Goal: Task Accomplishment & Management: Manage account settings

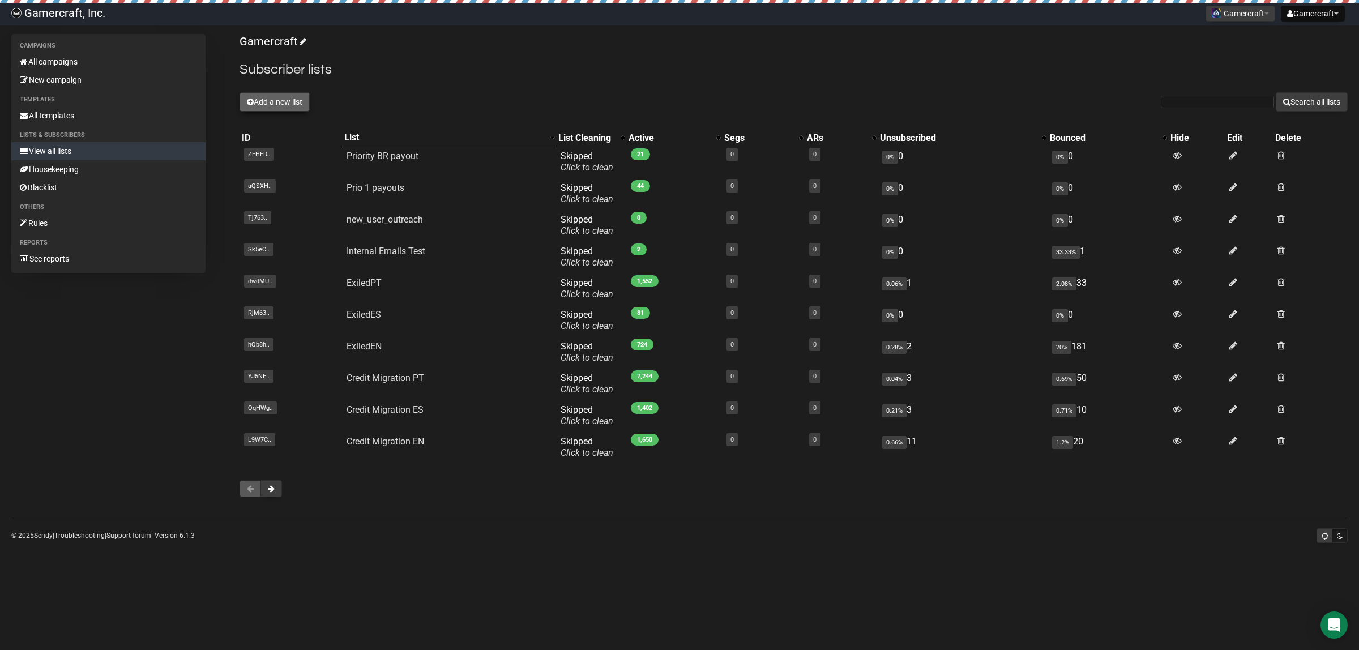
click at [300, 100] on button "Add a new list" at bounding box center [275, 101] width 70 height 19
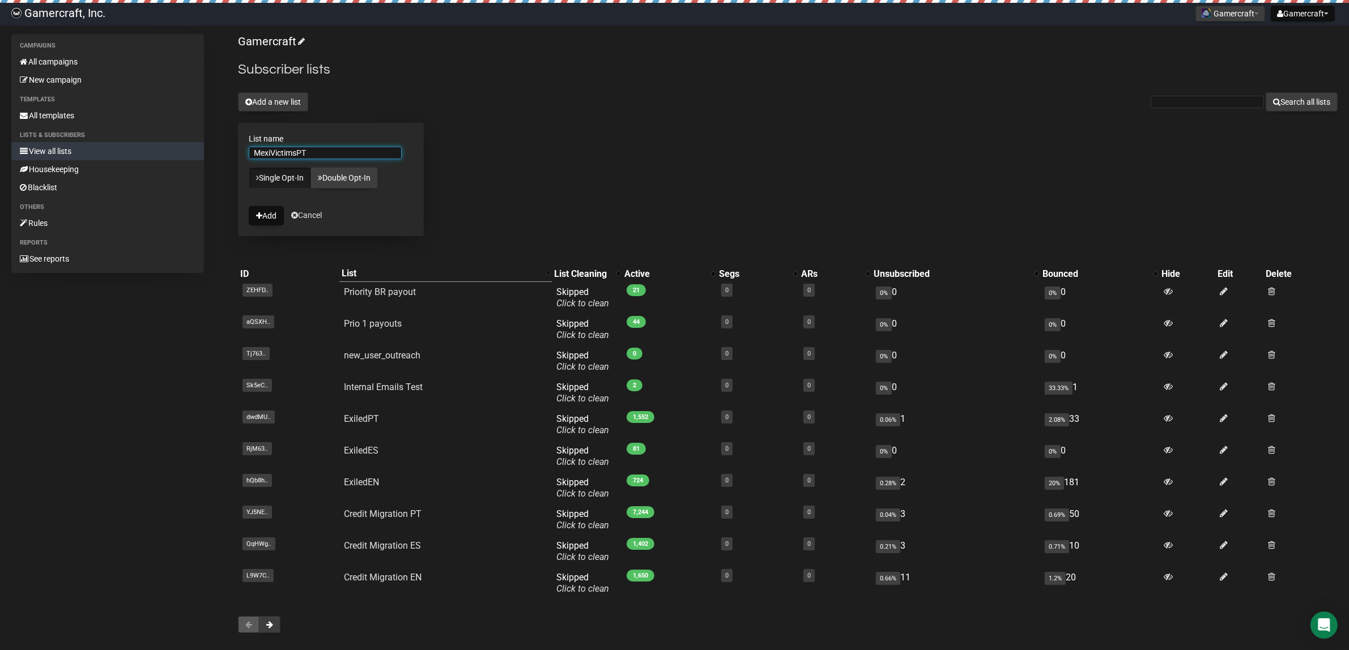
type input "MexiVictimsPT"
click at [398, 123] on form "List name MexiVictimsPT Single Opt-In Double Opt-In Add Cancel" at bounding box center [331, 179] width 186 height 113
click at [266, 222] on button "Add" at bounding box center [266, 215] width 35 height 19
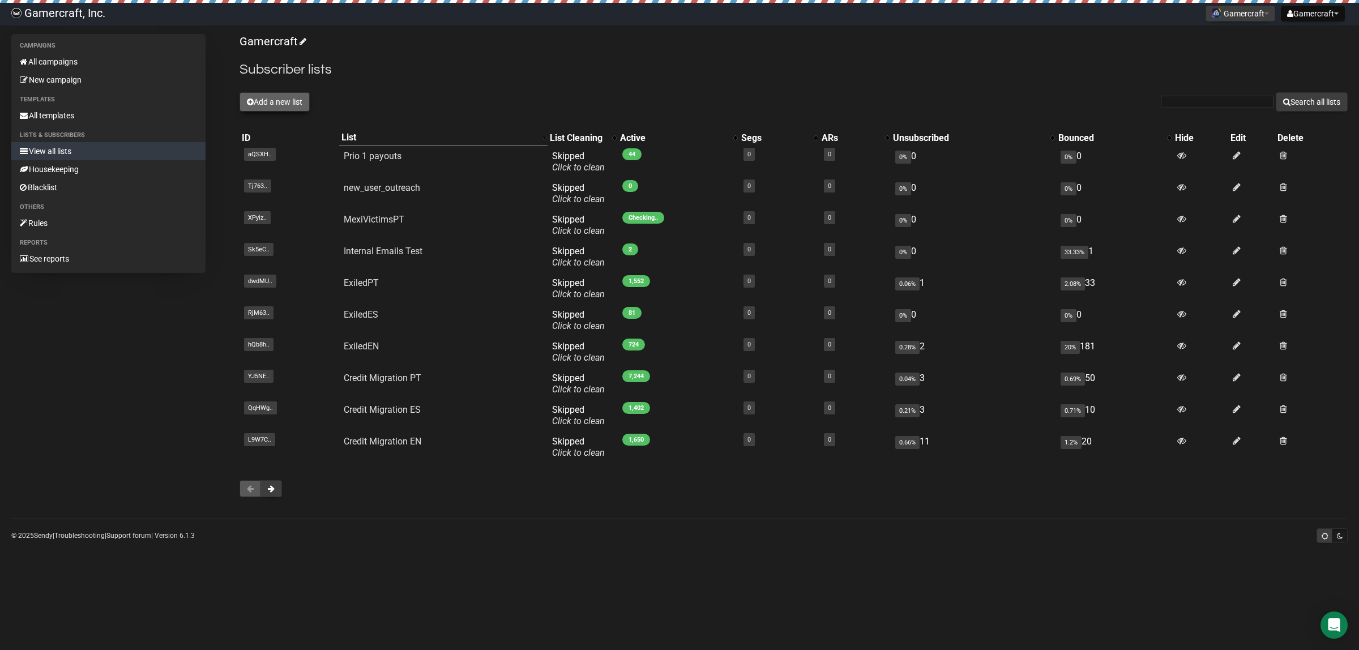
click at [293, 105] on button "Add a new list" at bounding box center [275, 101] width 70 height 19
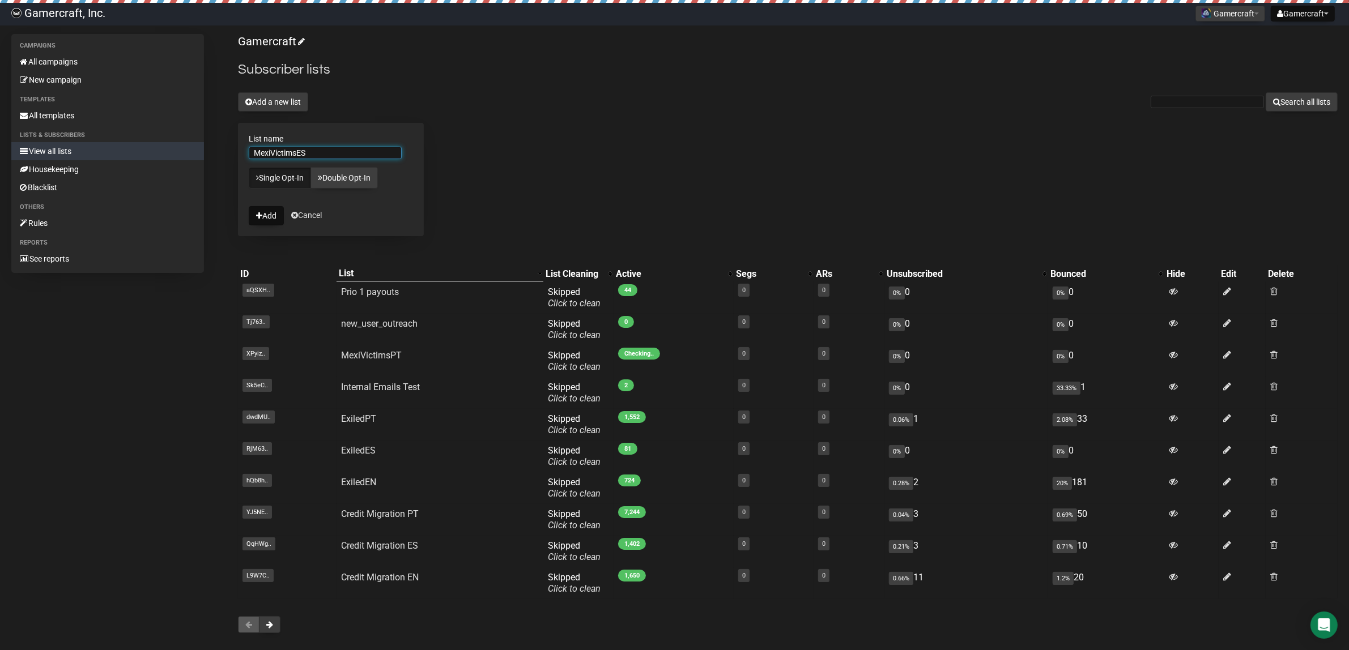
type input "MexiVictimsES"
click at [528, 142] on div "Gamercraft Subscriber lists Add a new list Search all lists List name MexiVicti…" at bounding box center [787, 339] width 1099 height 611
drag, startPoint x: 259, startPoint y: 216, endPoint x: 269, endPoint y: 231, distance: 18.1
click at [259, 215] on icon "submit" at bounding box center [259, 216] width 6 height 8
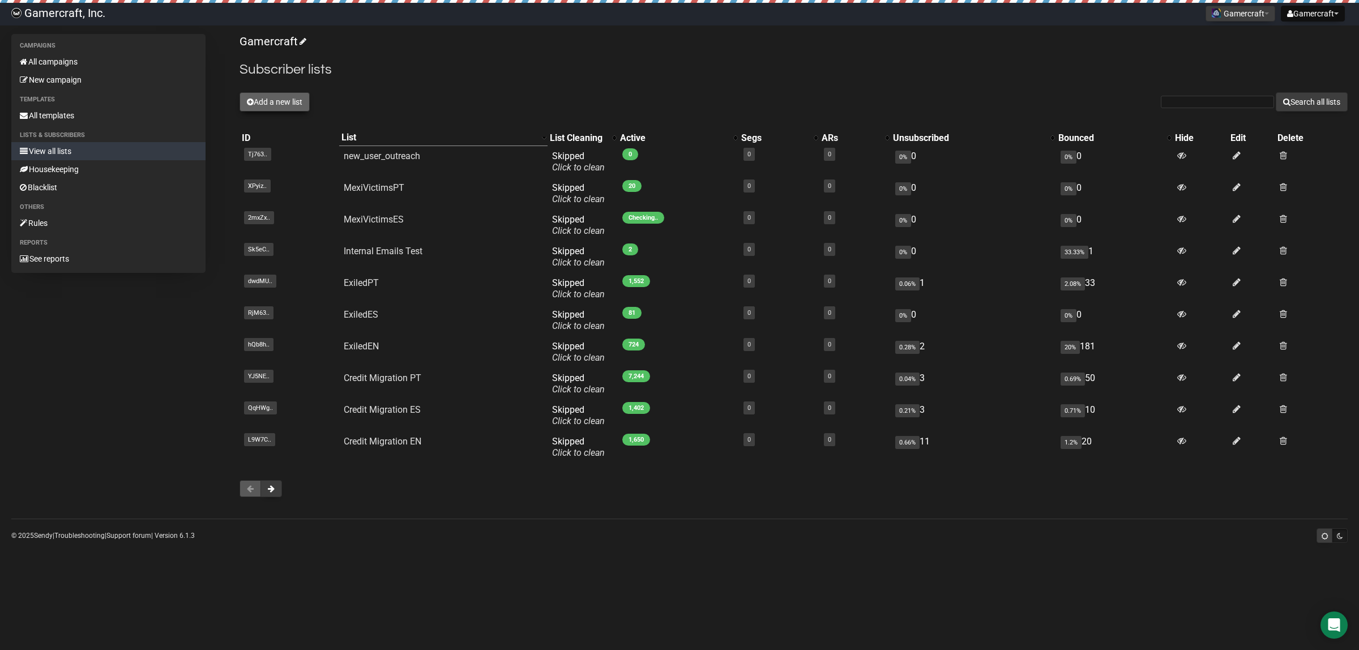
click at [288, 101] on button "Add a new list" at bounding box center [275, 101] width 70 height 19
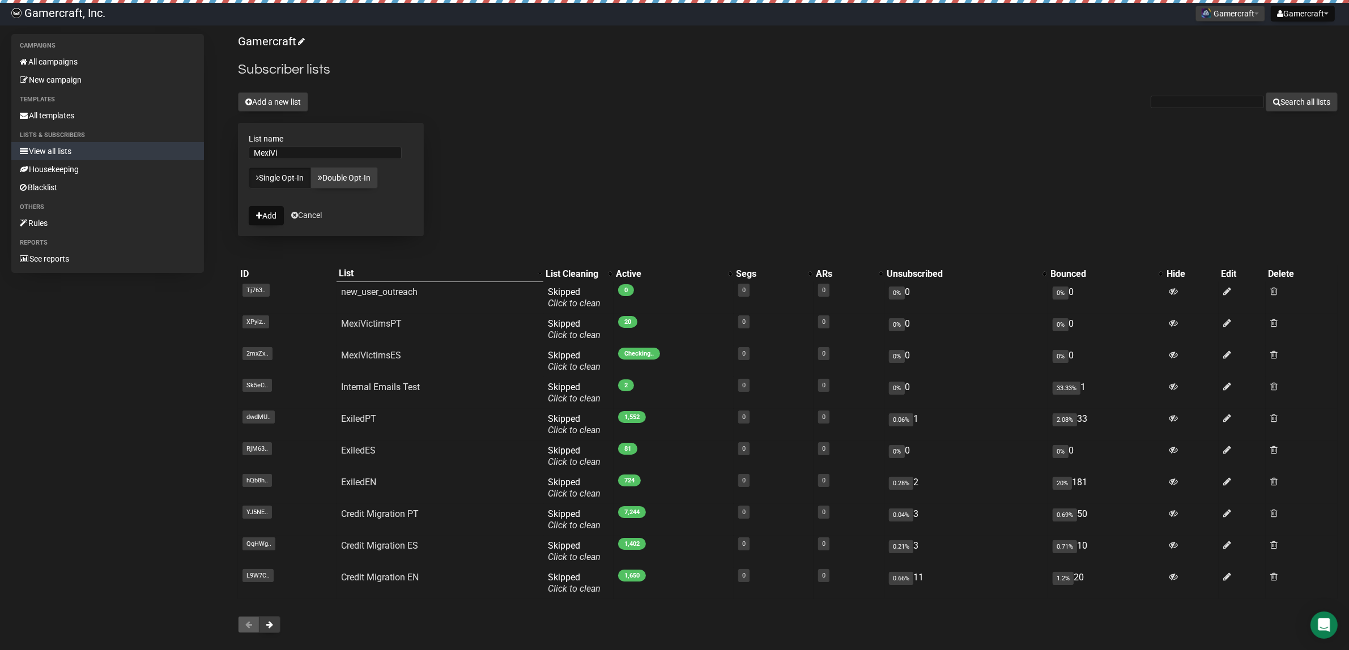
click at [306, 161] on div "MexiVi" at bounding box center [331, 156] width 164 height 18
click at [317, 154] on input "MexiVi" at bounding box center [325, 153] width 153 height 12
click at [357, 154] on input "MexiVictimsPT" at bounding box center [325, 153] width 153 height 12
type input "MexiVictimsEN"
click at [514, 142] on div "Gamercraft Subscriber lists Add a new list Search all lists List name MexiVicti…" at bounding box center [787, 339] width 1099 height 611
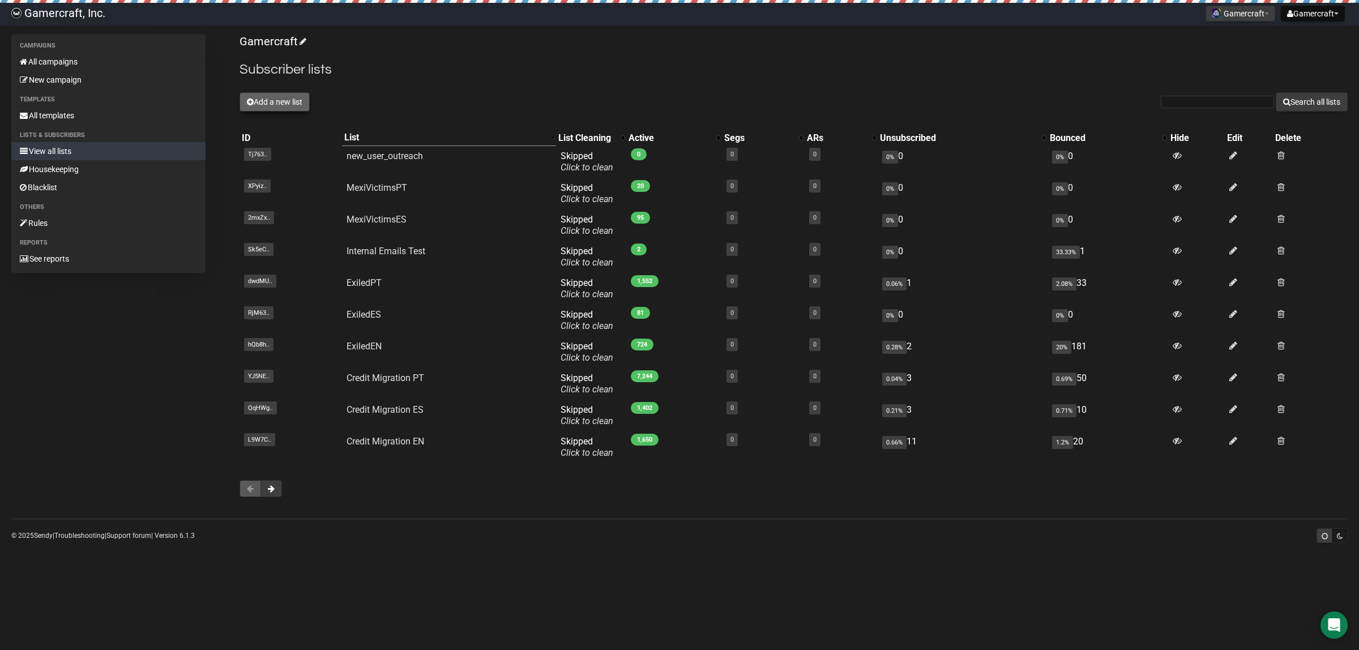
click at [287, 99] on button "Add a new list" at bounding box center [275, 101] width 70 height 19
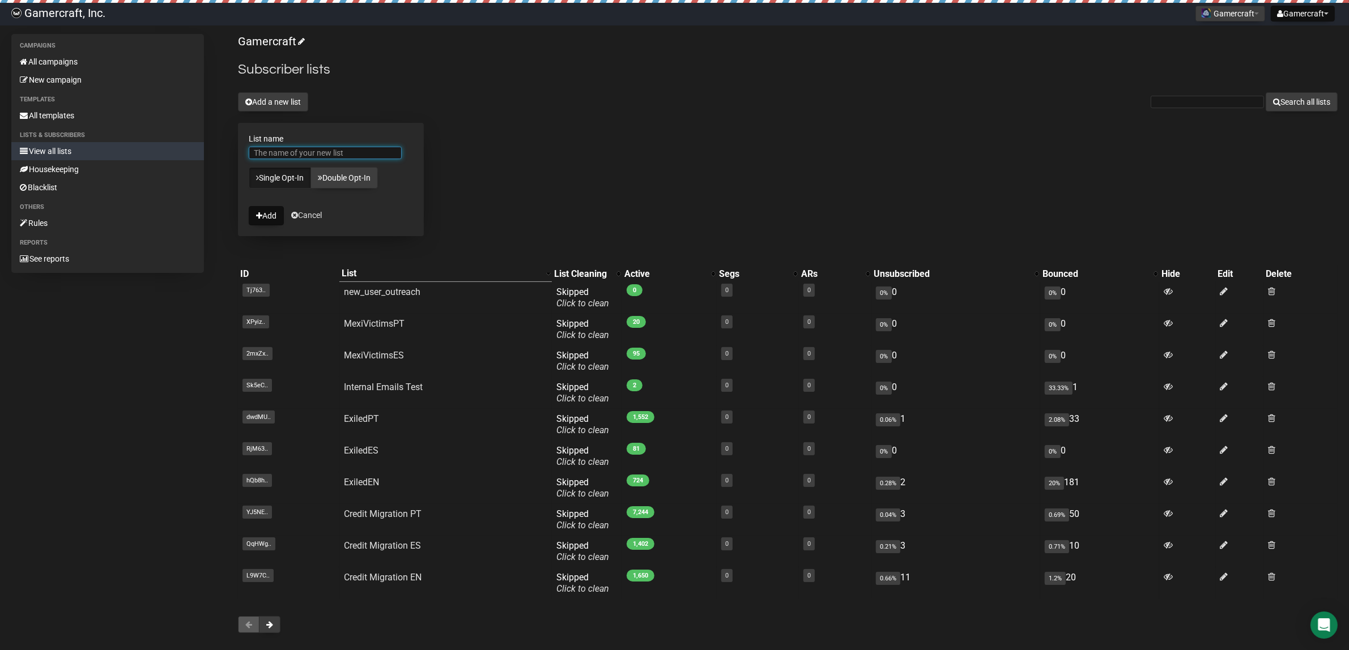
click at [316, 154] on input "List name" at bounding box center [325, 153] width 153 height 12
type input "MexiVictimsEN"
click at [269, 207] on button "Add" at bounding box center [266, 215] width 35 height 19
